Goal: Find specific page/section: Find specific page/section

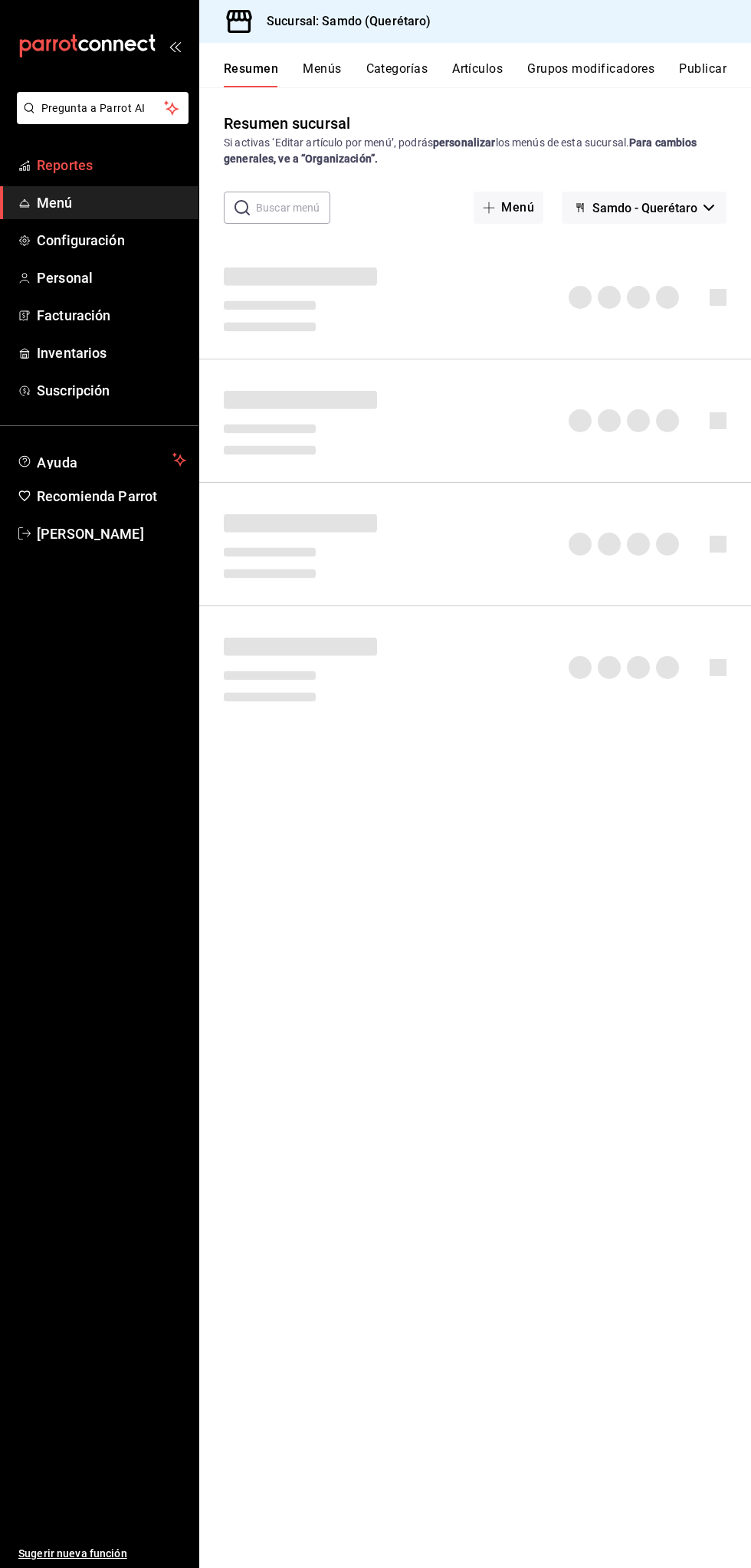
click at [139, 160] on span "Reportes" at bounding box center [111, 165] width 149 height 21
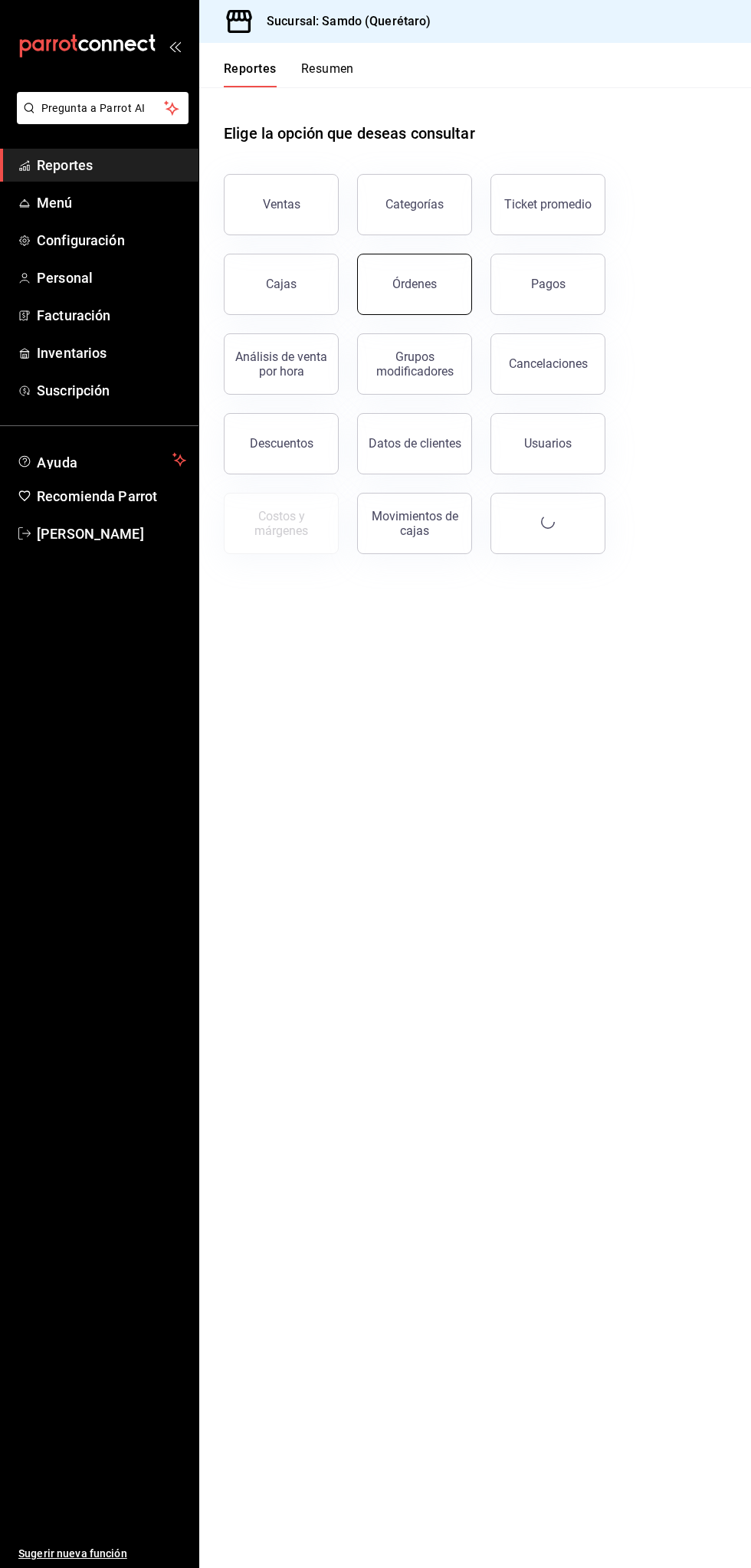
click at [420, 269] on button "Órdenes" at bounding box center [414, 284] width 115 height 61
